Goal: Task Accomplishment & Management: Complete application form

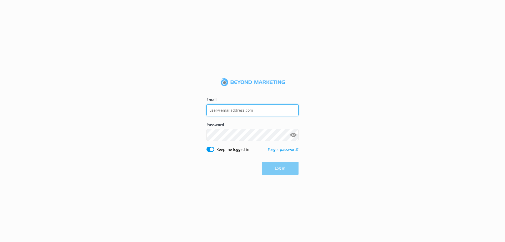
type input "[PERSON_NAME][EMAIL_ADDRESS][DOMAIN_NAME]"
click at [277, 169] on div "Log in" at bounding box center [252, 167] width 92 height 13
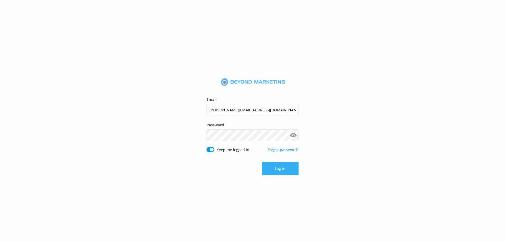
click at [283, 170] on button "Log in" at bounding box center [280, 168] width 37 height 13
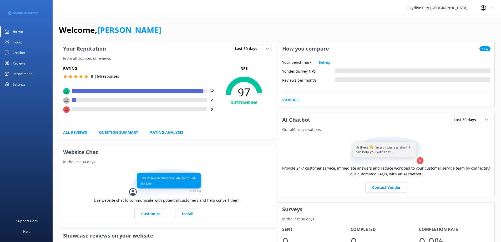
click at [20, 64] on div "Reviews" at bounding box center [19, 63] width 13 height 11
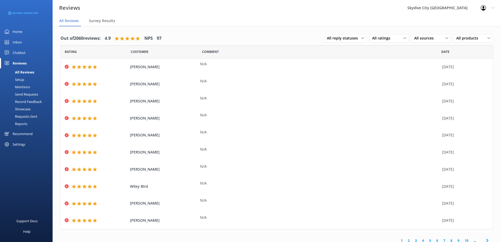
click at [16, 30] on div "Home" at bounding box center [18, 31] width 10 height 11
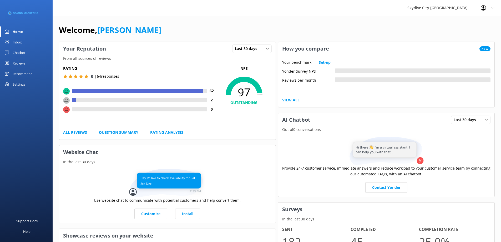
click at [23, 62] on div "Reviews" at bounding box center [19, 63] width 13 height 11
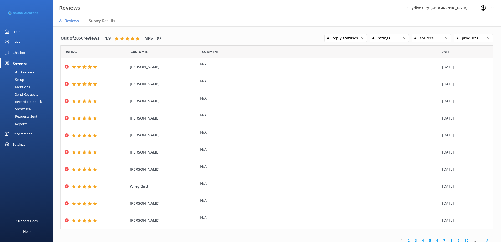
click at [32, 92] on div "Send Requests" at bounding box center [20, 93] width 35 height 7
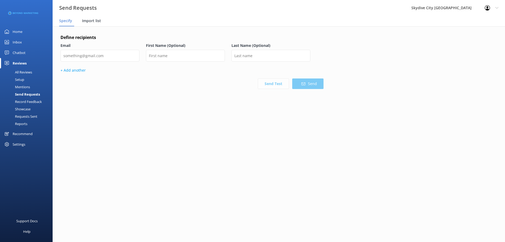
click at [89, 20] on span "Import list" at bounding box center [91, 20] width 19 height 5
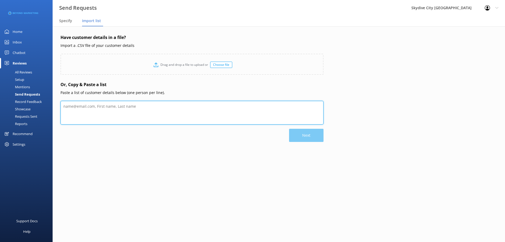
click at [103, 113] on textarea at bounding box center [191, 113] width 263 height 24
paste textarea "Juan Herrera juan.azon93@gmail.com Adam Helschein ahelschein@gmail.com Spencer …"
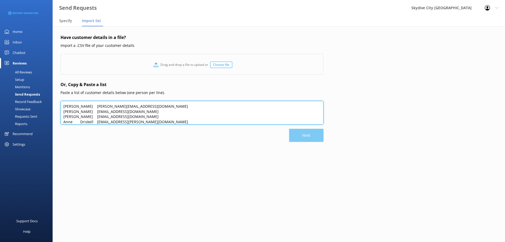
scroll to position [36, 0]
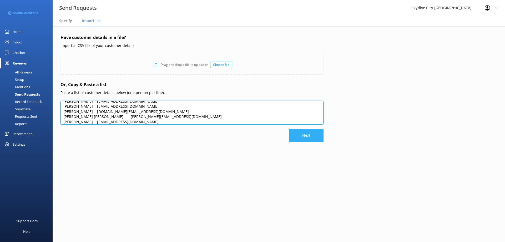
type textarea "Juan Herrera juan.azon93@gmail.com Adam Helschein ahelschein@gmail.com Spencer …"
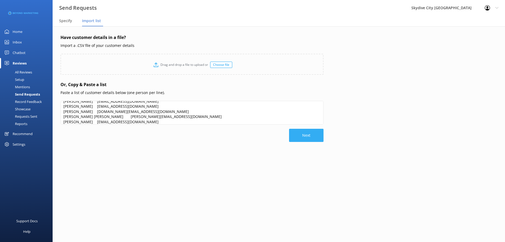
click at [317, 135] on button "Next" at bounding box center [306, 135] width 34 height 13
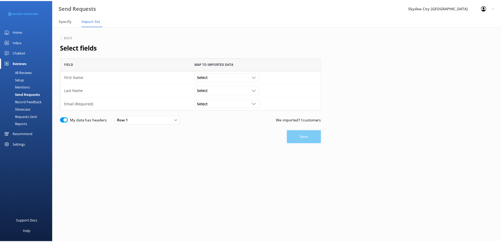
scroll to position [49, 259]
click at [254, 76] on icon "grid" at bounding box center [256, 77] width 4 height 4
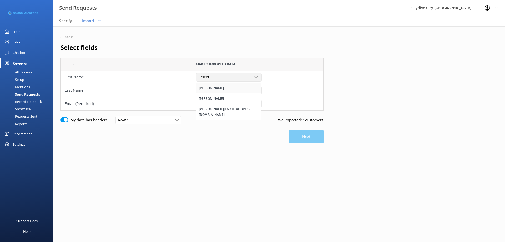
click at [208, 90] on link "Juan" at bounding box center [228, 88] width 65 height 11
click at [240, 88] on div "Select" at bounding box center [228, 90] width 63 height 6
click at [203, 110] on div "Herrera" at bounding box center [211, 111] width 25 height 5
drag, startPoint x: 231, startPoint y: 100, endPoint x: 229, endPoint y: 105, distance: 5.9
click at [231, 100] on div "Select Juan Herrera juan.azon93@gmail.com" at bounding box center [229, 103] width 66 height 8
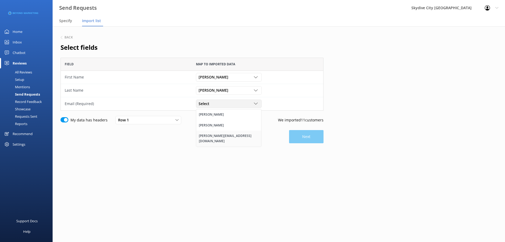
click at [222, 135] on div "juan.azon93@gmail.com" at bounding box center [229, 138] width 60 height 11
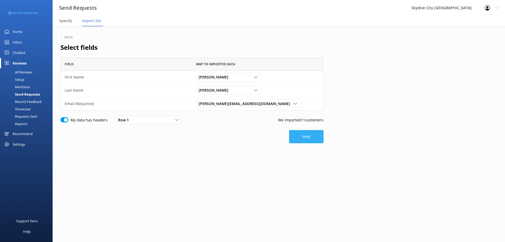
click at [308, 135] on button "Next" at bounding box center [306, 136] width 34 height 13
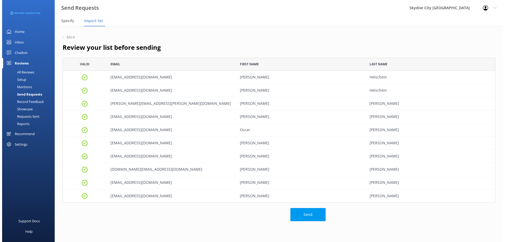
scroll to position [141, 429]
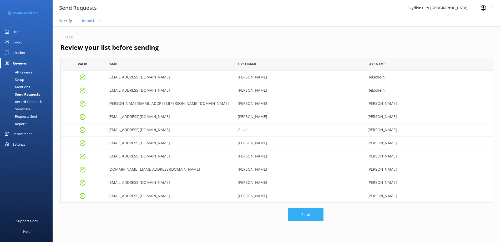
click at [310, 216] on button "Send" at bounding box center [305, 214] width 35 height 13
